Goal: Check status: Check status

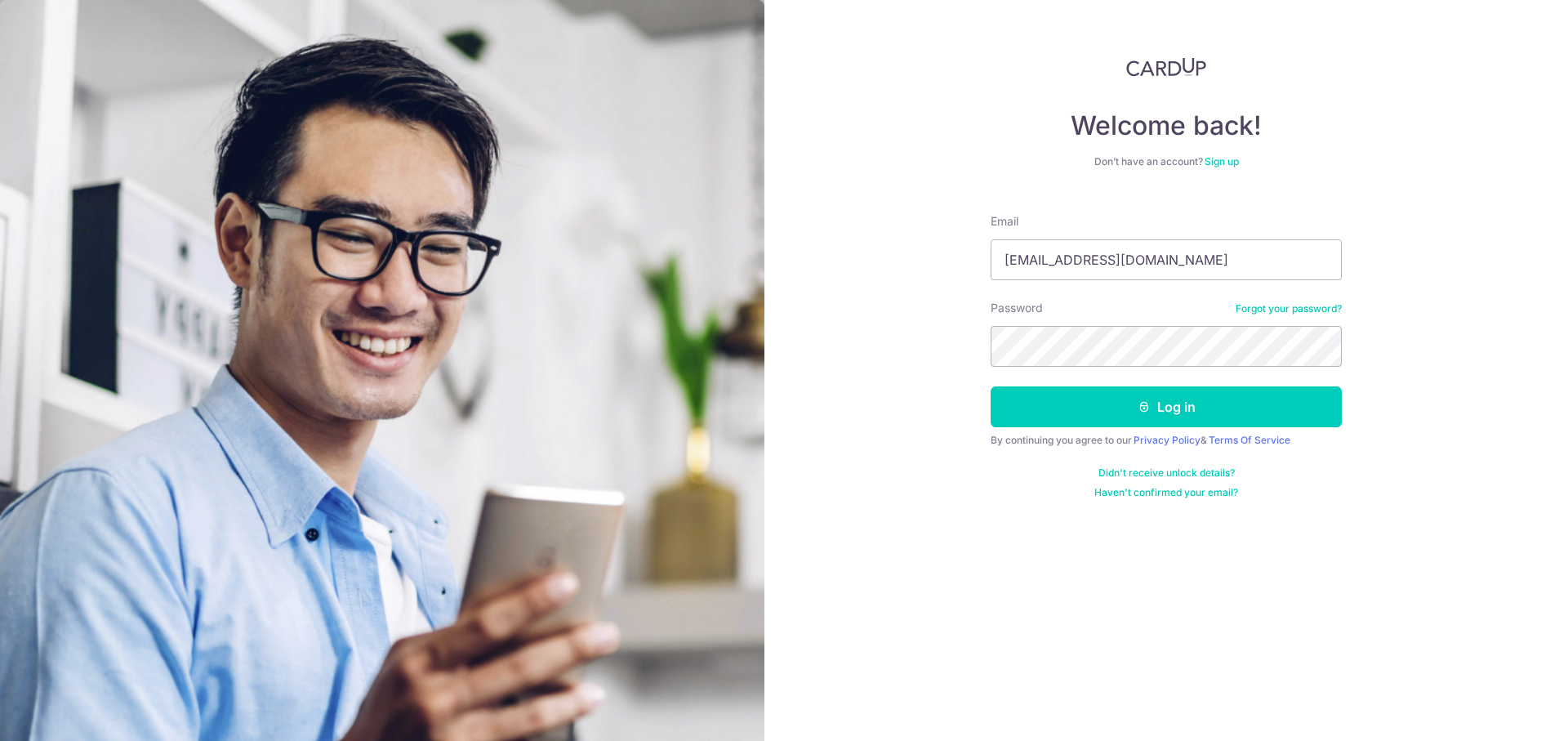
click at [991, 387] on button "Log in" at bounding box center [1166, 407] width 351 height 41
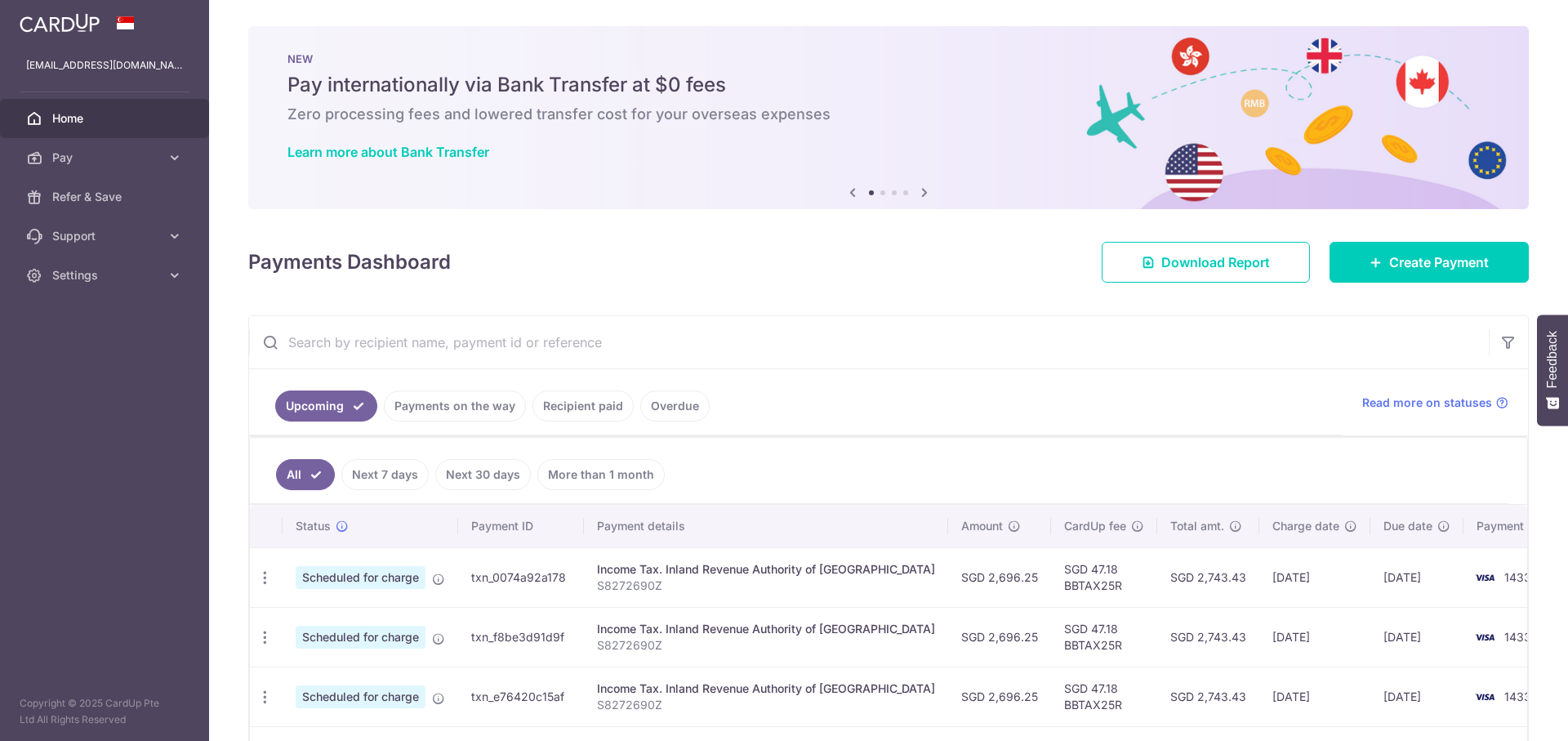
click at [572, 411] on link "Recipient paid" at bounding box center [583, 406] width 102 height 31
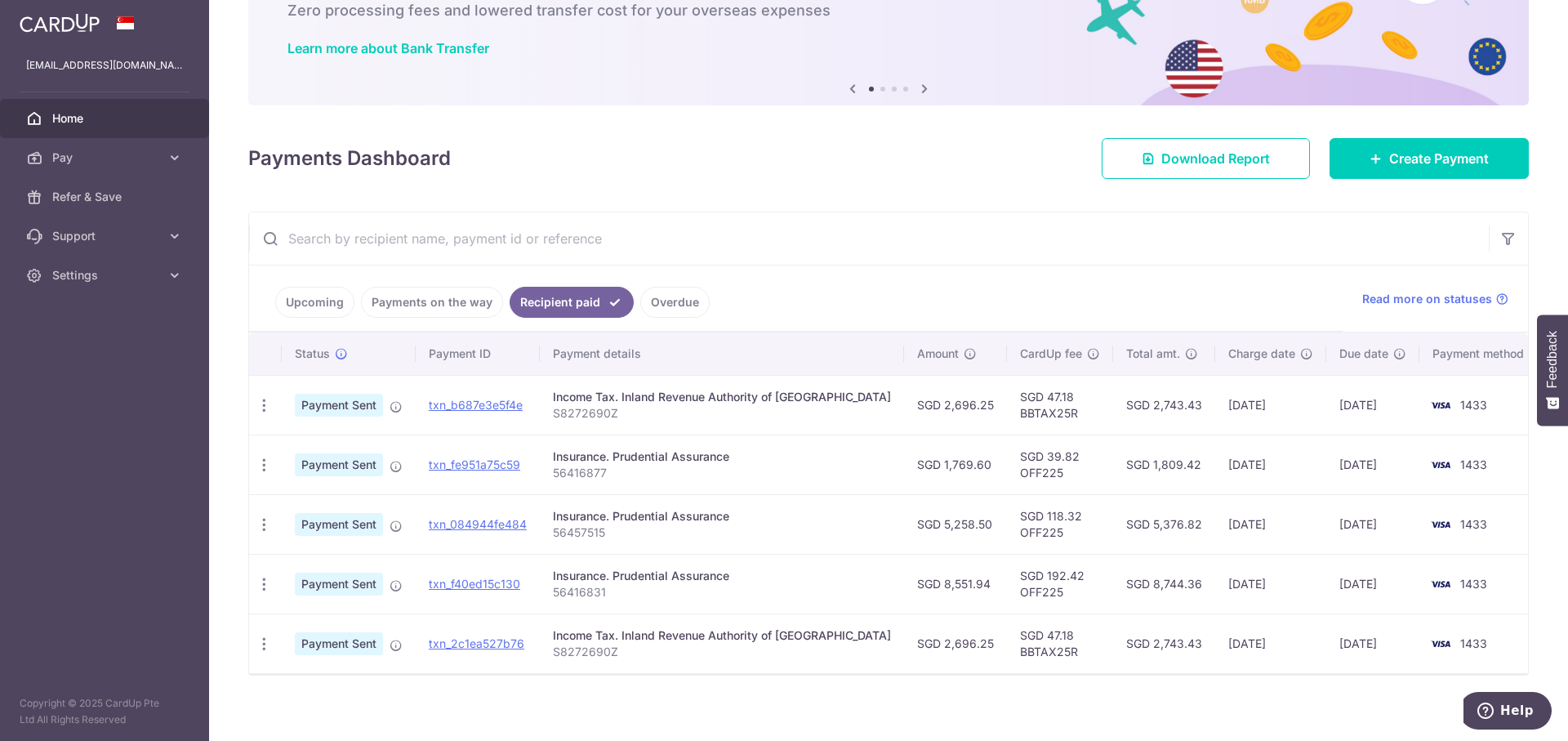
scroll to position [115, 0]
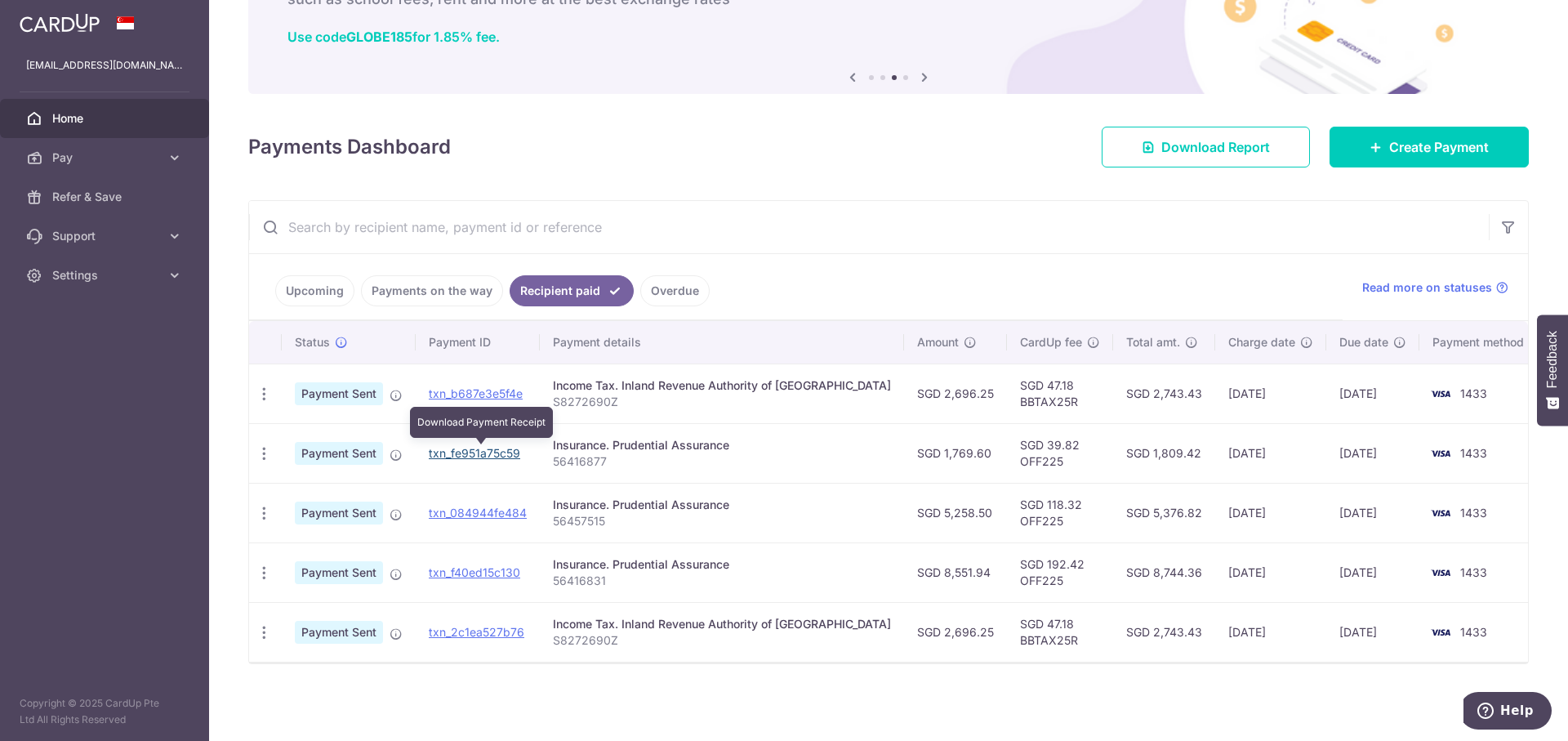
drag, startPoint x: 502, startPoint y: 452, endPoint x: 842, endPoint y: 11, distance: 556.8
click at [502, 452] on link "txn_fe951a75c59" at bounding box center [474, 452] width 92 height 14
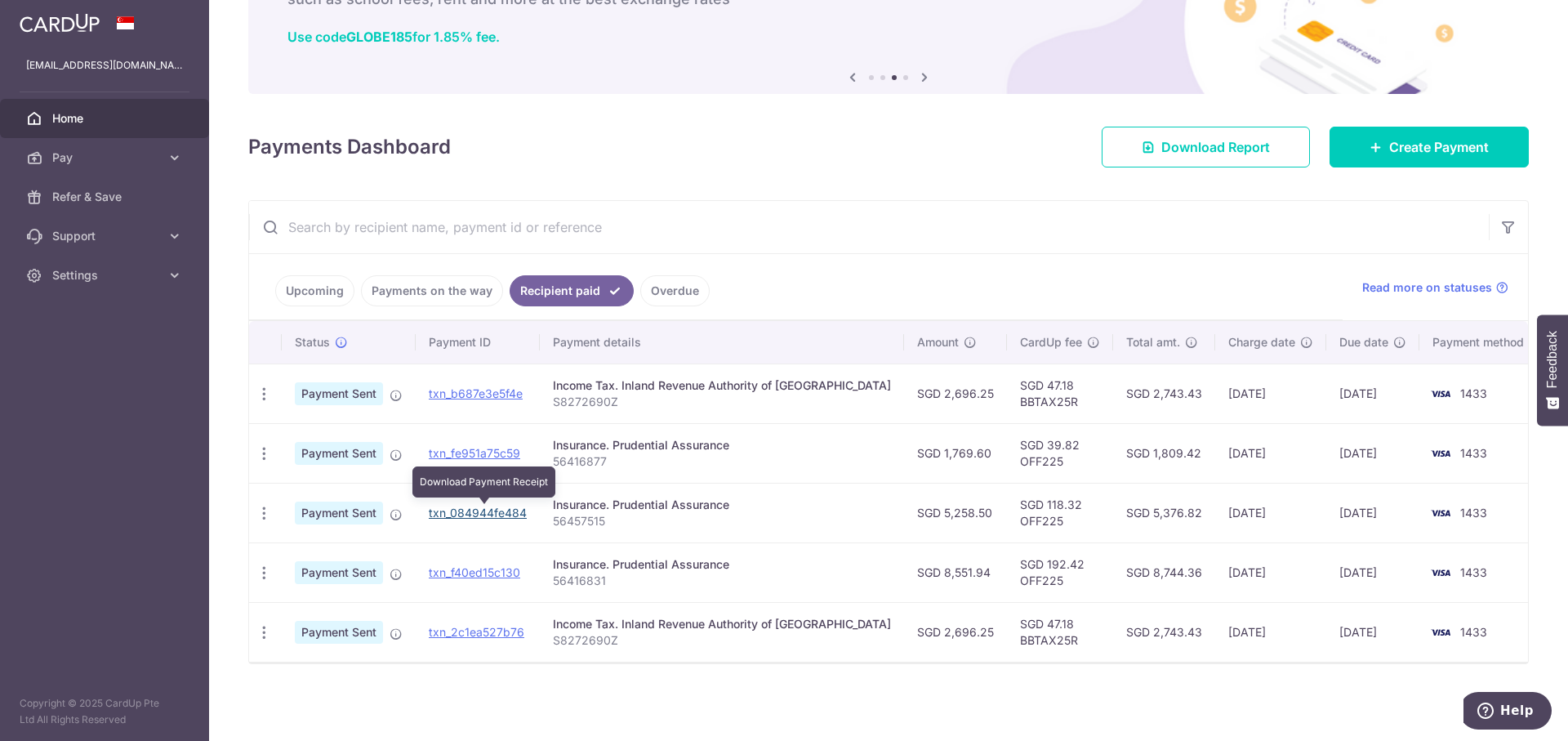
click at [484, 516] on link "txn_084944fe484" at bounding box center [477, 512] width 98 height 14
